Goal: Task Accomplishment & Management: Manage account settings

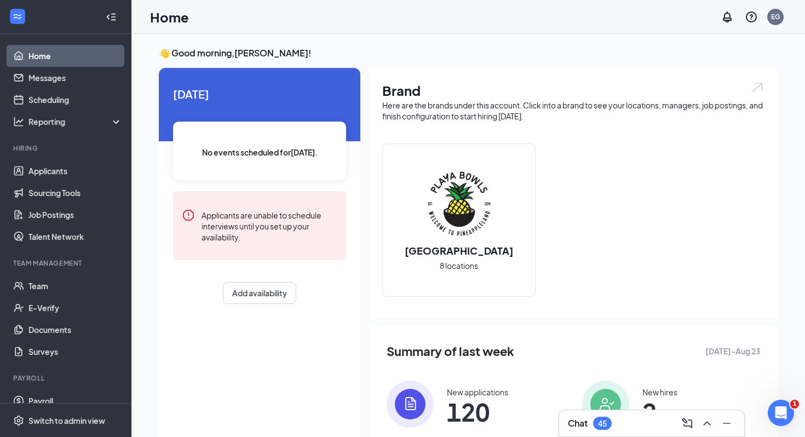
click at [581, 427] on h3 "Chat" at bounding box center [578, 423] width 20 height 12
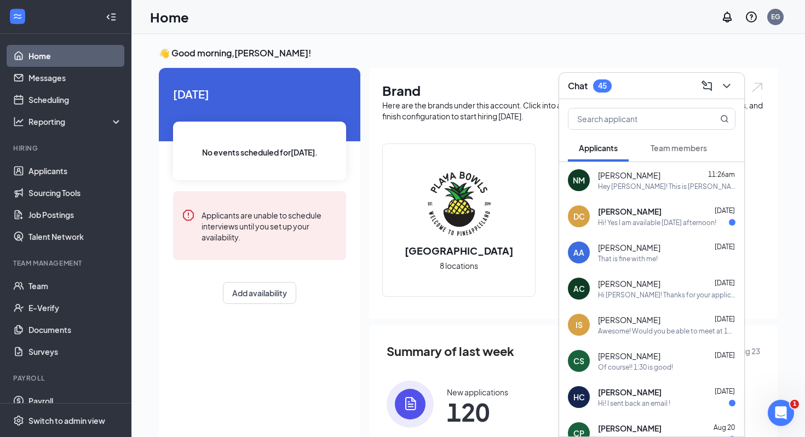
click at [672, 137] on button "Team members" at bounding box center [678, 147] width 78 height 27
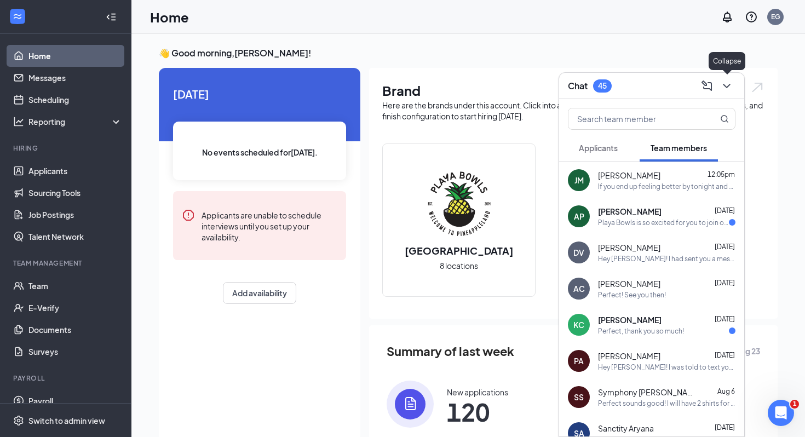
click at [726, 78] on button at bounding box center [727, 86] width 18 height 18
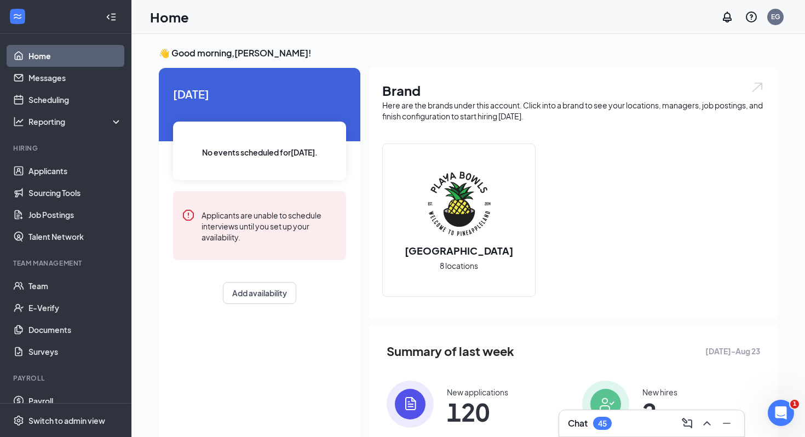
click at [609, 428] on div "45" at bounding box center [602, 423] width 19 height 13
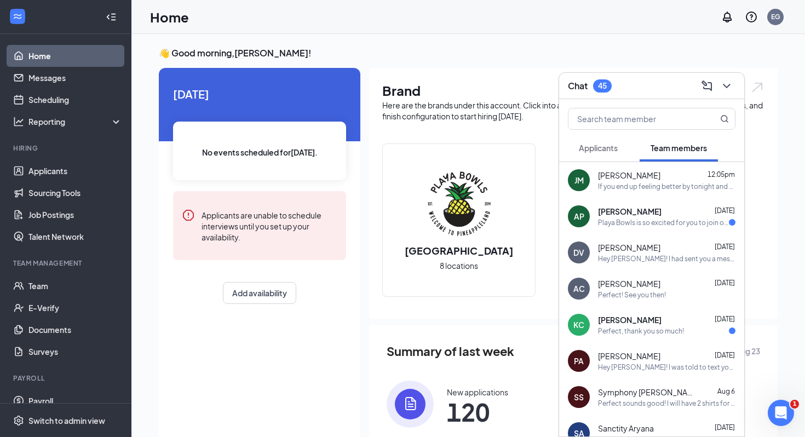
click at [605, 140] on button "Applicants" at bounding box center [598, 147] width 61 height 27
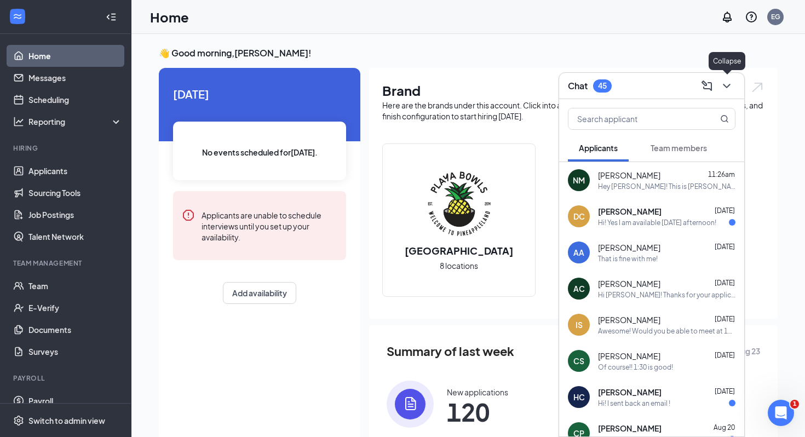
click at [725, 82] on icon "ChevronDown" at bounding box center [726, 85] width 13 height 13
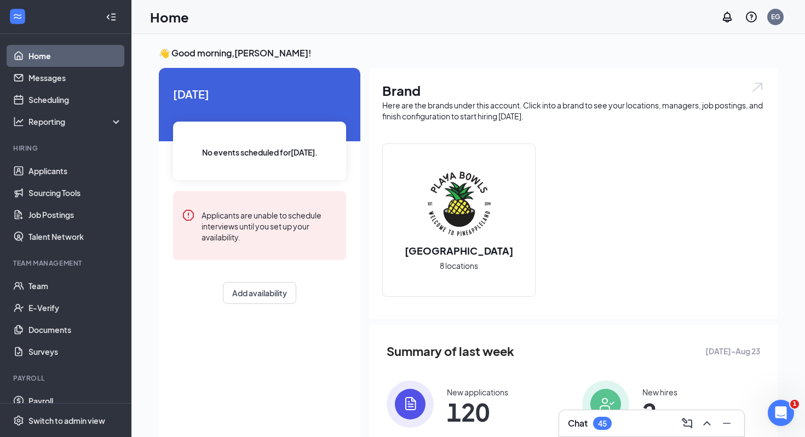
click at [606, 60] on div "👋 Good morning, [PERSON_NAME] ! [DATE] No events scheduled for [DATE] . Applica…" at bounding box center [468, 284] width 636 height 475
click at [581, 431] on div "Chat 46" at bounding box center [651, 423] width 167 height 18
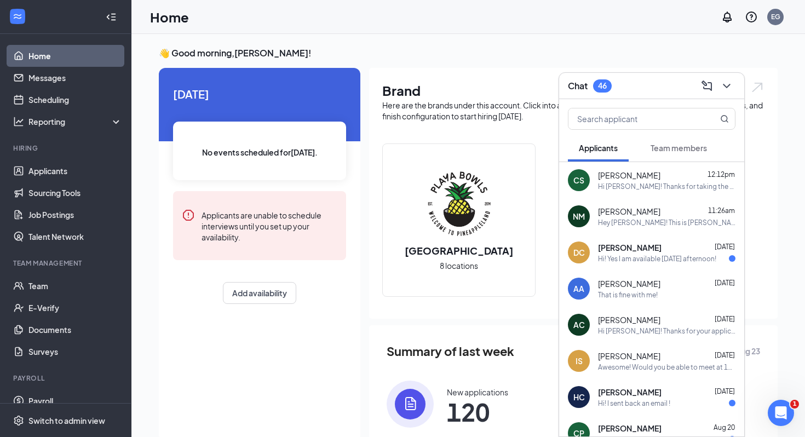
click at [677, 141] on button "Team members" at bounding box center [678, 147] width 78 height 27
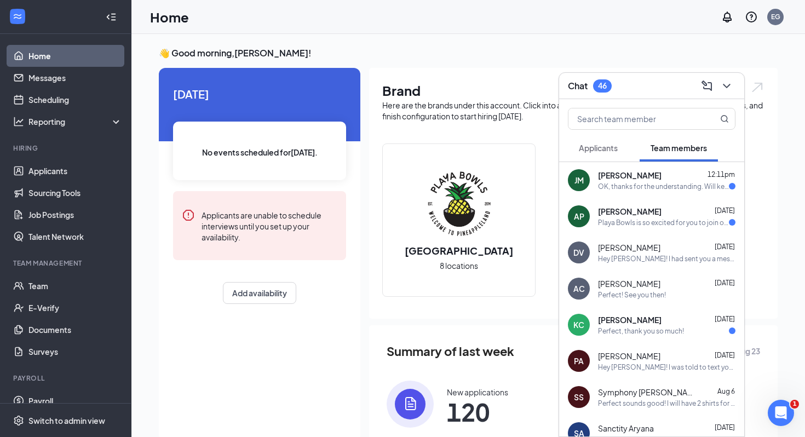
click at [640, 174] on span "[PERSON_NAME]" at bounding box center [629, 175] width 63 height 11
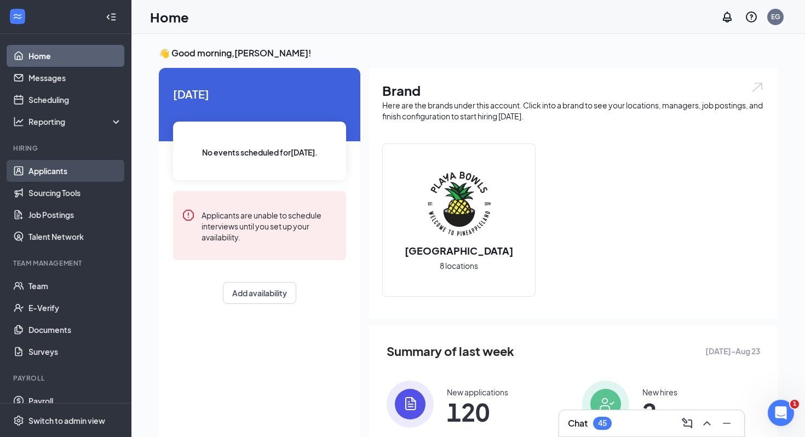
click at [57, 176] on link "Applicants" at bounding box center [75, 171] width 94 height 22
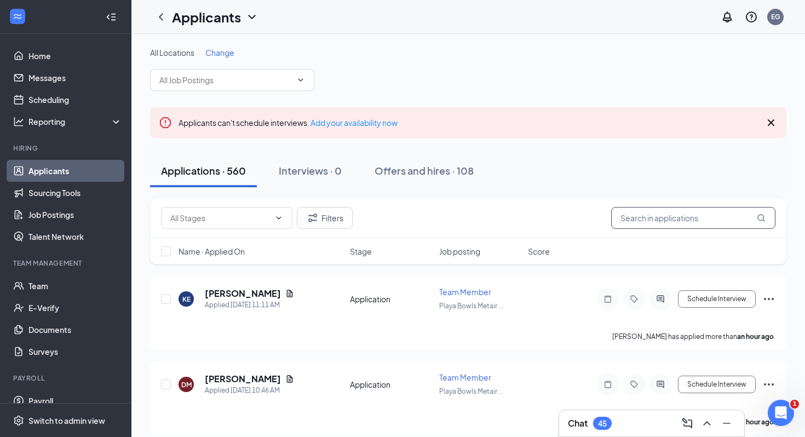
click at [646, 223] on input "text" at bounding box center [693, 218] width 164 height 22
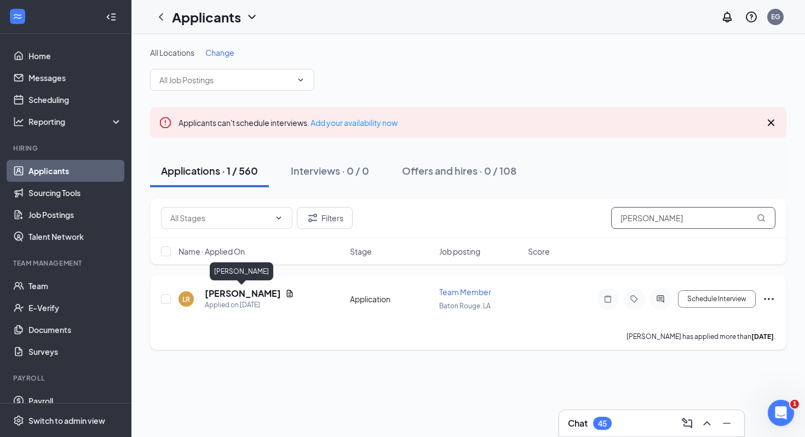
type input "[PERSON_NAME]"
click at [237, 292] on h5 "[PERSON_NAME]" at bounding box center [243, 293] width 76 height 12
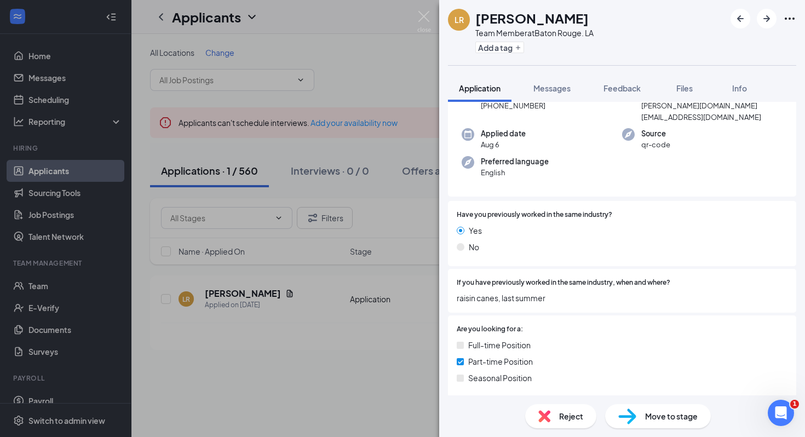
scroll to position [338, 0]
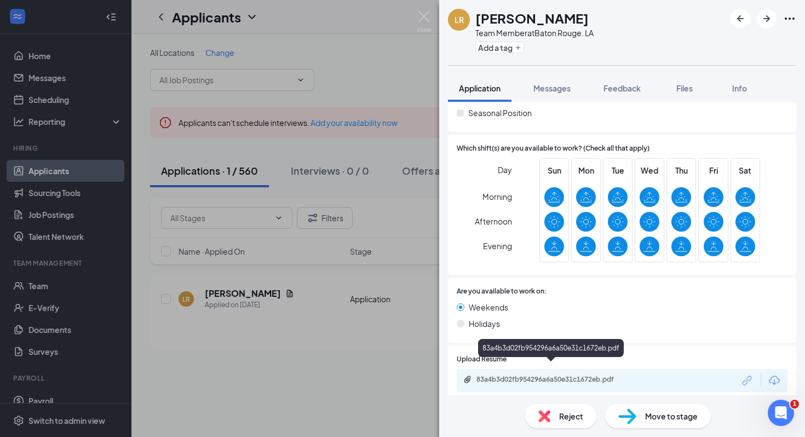
click at [516, 375] on div "83a4b3d02fb954296a6a50e31c1672eb.pdf" at bounding box center [552, 379] width 153 height 9
click at [621, 24] on div "[PERSON_NAME] Team Member at [GEOGRAPHIC_DATA]. LA Add a tag" at bounding box center [622, 32] width 366 height 65
click at [347, 53] on div "[PERSON_NAME] Team Member at [GEOGRAPHIC_DATA]. LA Add a tag Application Messag…" at bounding box center [402, 218] width 805 height 437
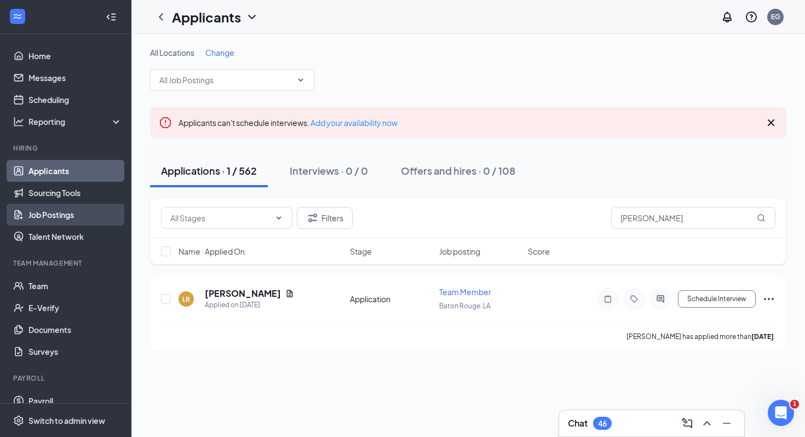
click at [83, 217] on link "Job Postings" at bounding box center [75, 215] width 94 height 22
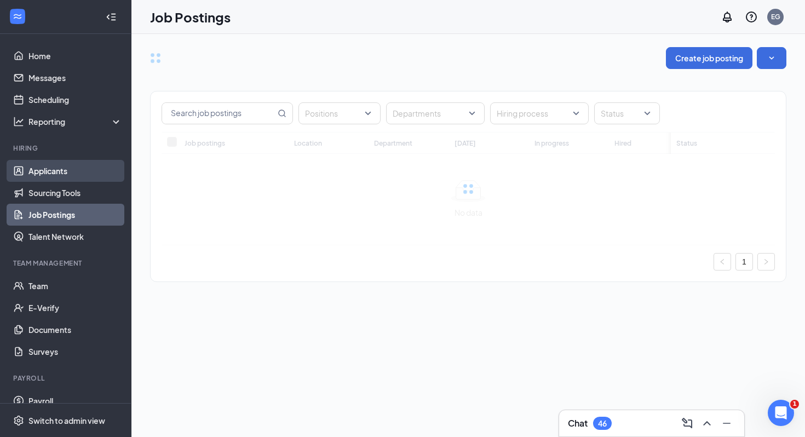
click at [63, 171] on link "Applicants" at bounding box center [75, 171] width 94 height 22
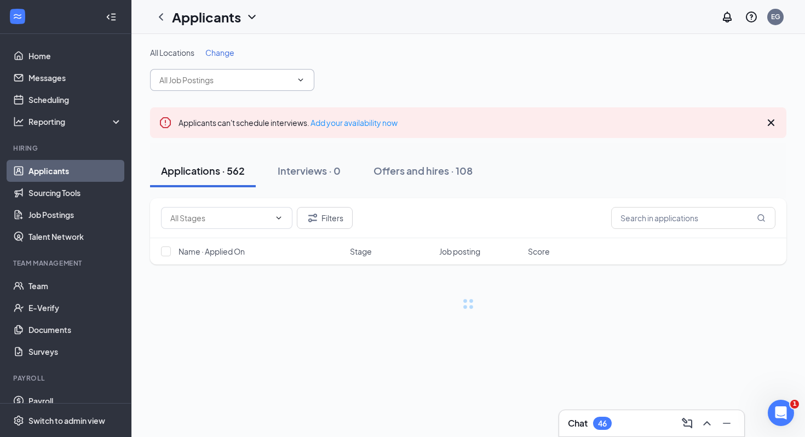
click at [263, 90] on span at bounding box center [232, 80] width 164 height 22
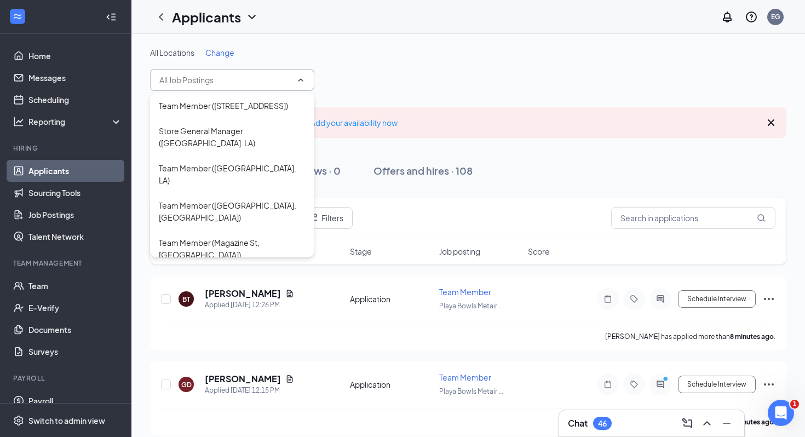
click at [285, 77] on input "text" at bounding box center [225, 80] width 132 height 12
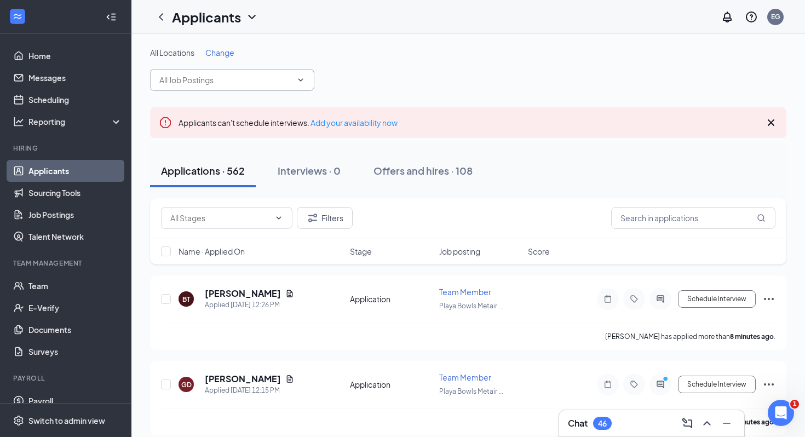
click at [278, 76] on input "text" at bounding box center [225, 80] width 132 height 12
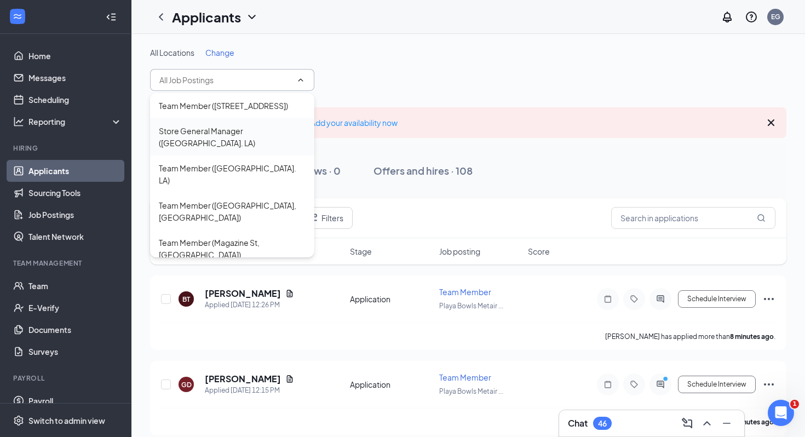
click at [275, 132] on div "Store General Manager ([GEOGRAPHIC_DATA]. LA)" at bounding box center [232, 137] width 147 height 24
type input "Store General Manager ([GEOGRAPHIC_DATA]. LA)"
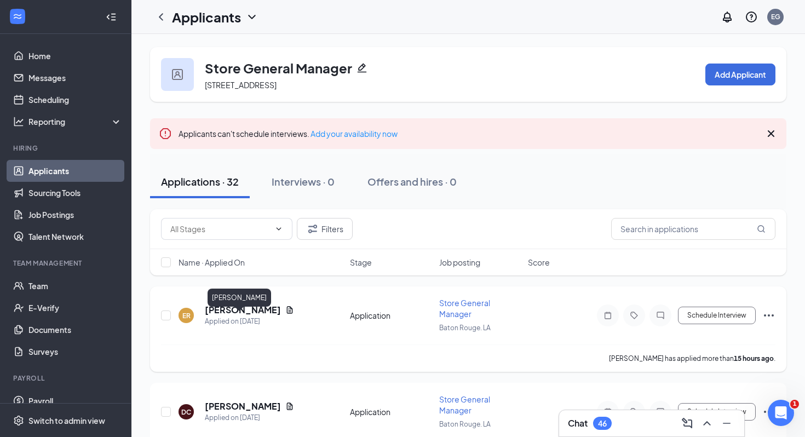
click at [243, 316] on h5 "[PERSON_NAME]" at bounding box center [243, 310] width 76 height 12
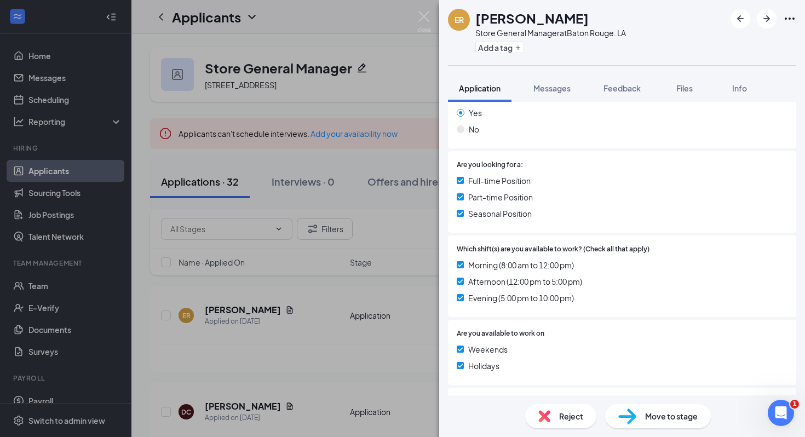
scroll to position [339, 0]
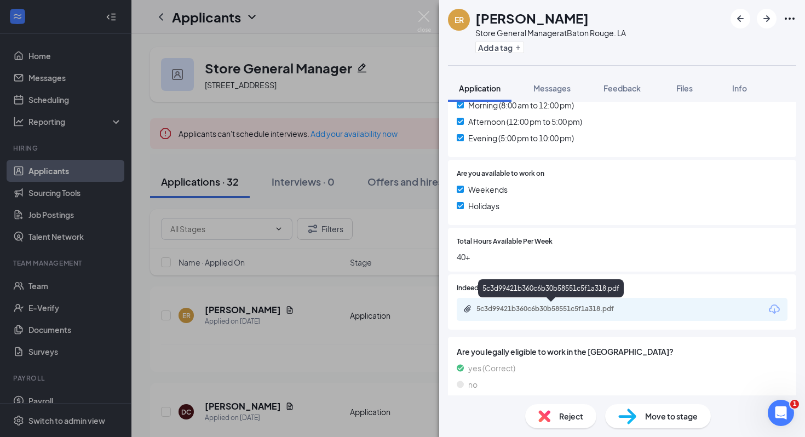
click at [553, 308] on div "5c3d99421b360c6b30b58551c5f1a318.pdf" at bounding box center [552, 308] width 153 height 9
click at [308, 40] on div "ER [PERSON_NAME] Store General Manager at [GEOGRAPHIC_DATA]. LA Add a tag Appli…" at bounding box center [402, 218] width 805 height 437
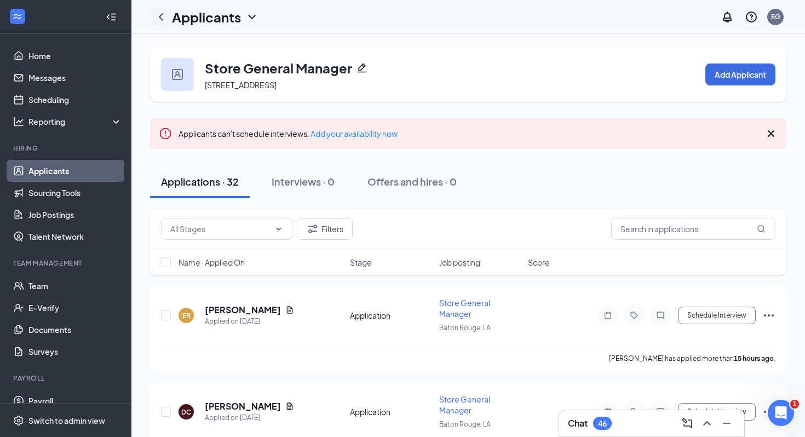
click at [161, 16] on icon "ChevronLeft" at bounding box center [160, 16] width 13 height 13
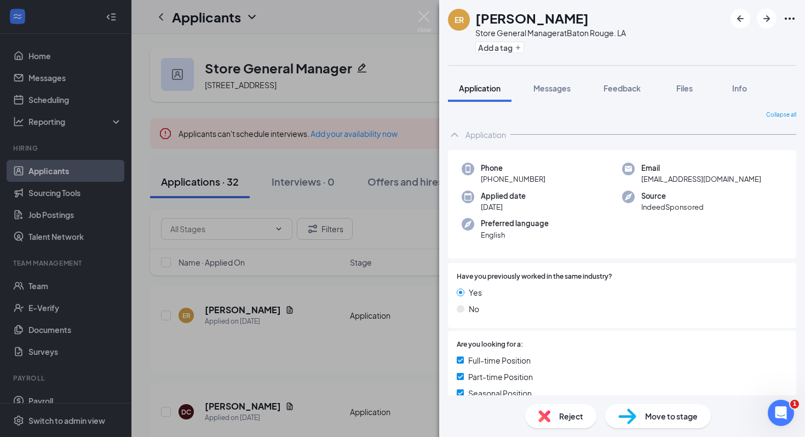
click at [85, 172] on div "ER [PERSON_NAME] Store General Manager at [GEOGRAPHIC_DATA]. LA Add a tag Appli…" at bounding box center [402, 218] width 805 height 437
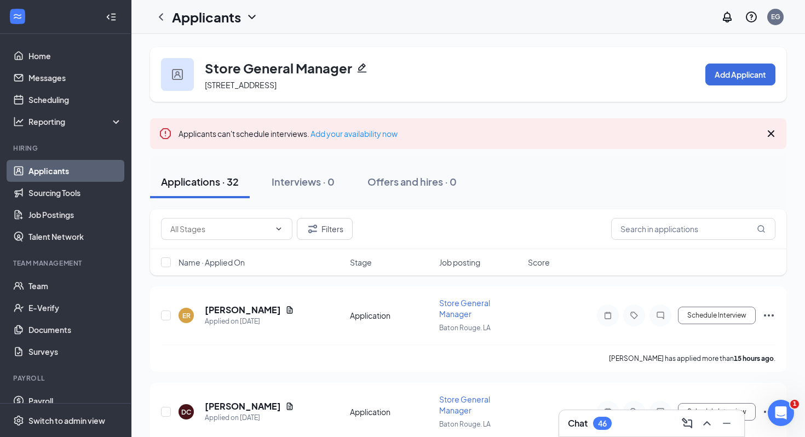
click at [95, 173] on link "Applicants" at bounding box center [75, 171] width 94 height 22
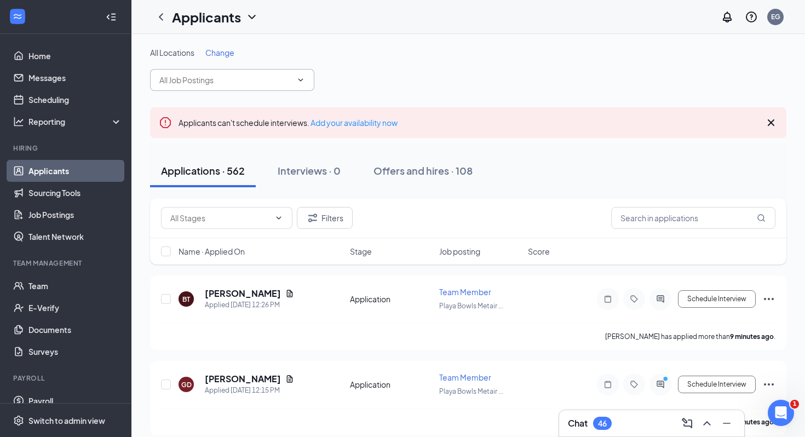
click at [283, 79] on input "text" at bounding box center [225, 80] width 132 height 12
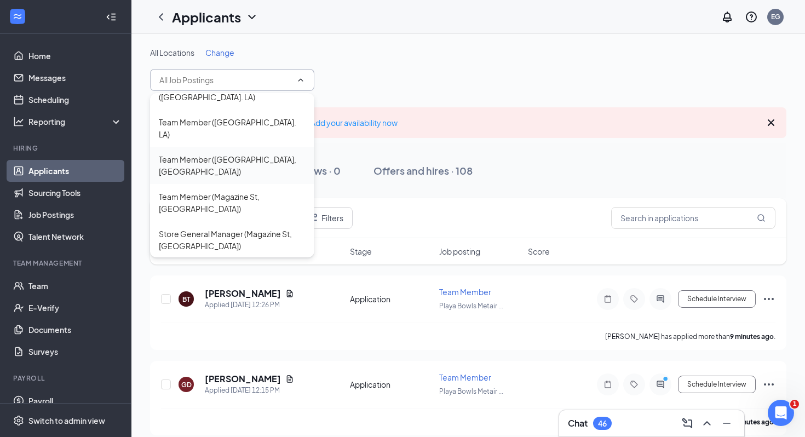
scroll to position [47, 0]
click at [252, 221] on div "Store General Manager (Magazine St, [GEOGRAPHIC_DATA])" at bounding box center [232, 239] width 164 height 37
